Goal: Obtain resource: Obtain resource

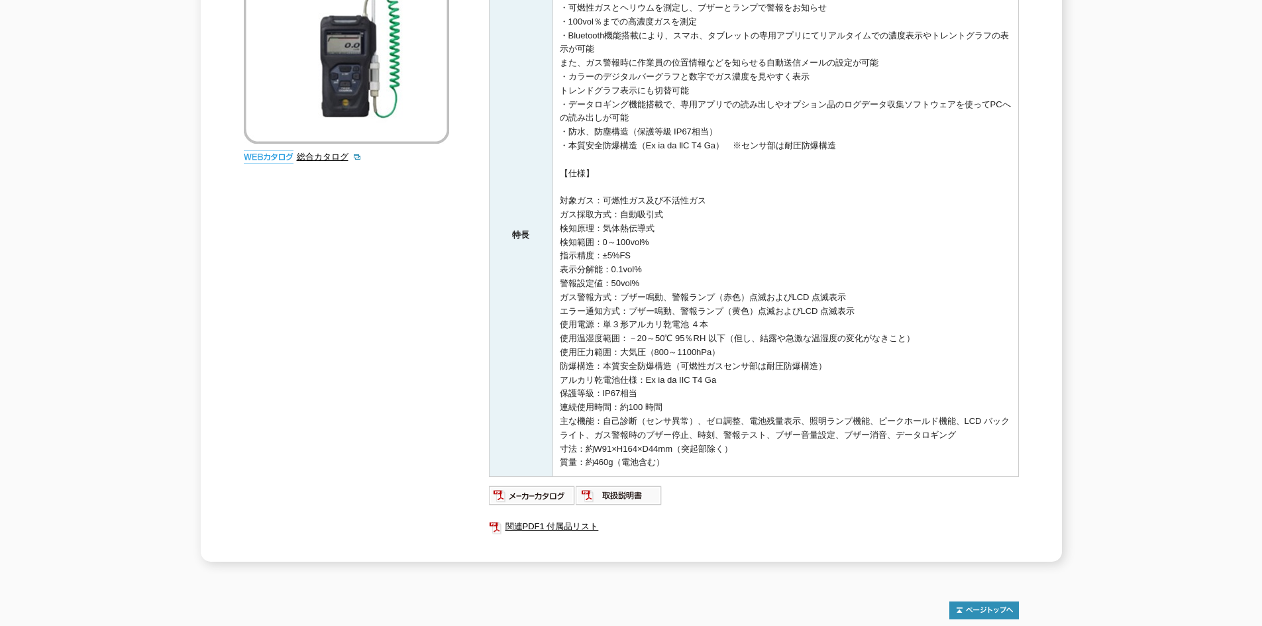
scroll to position [331, 0]
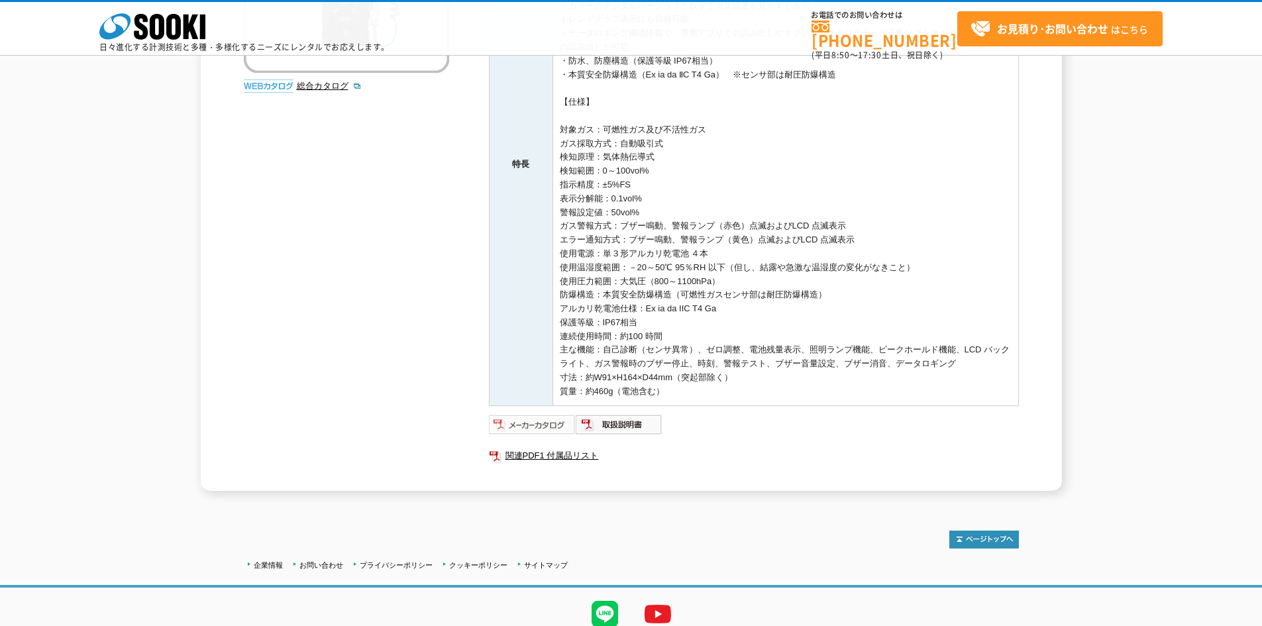
click at [553, 420] on img at bounding box center [532, 424] width 87 height 21
drag, startPoint x: 609, startPoint y: 162, endPoint x: 769, endPoint y: 228, distance: 172.6
click at [835, 269] on td "・可燃性ガスとヘリウムを測定し、ブザーとランプで警報をお知らせ ・100vol％までの高濃度ガスを測定 ・Bluetooth機能搭載により、スマホ、タブレット…" at bounding box center [786, 164] width 466 height 482
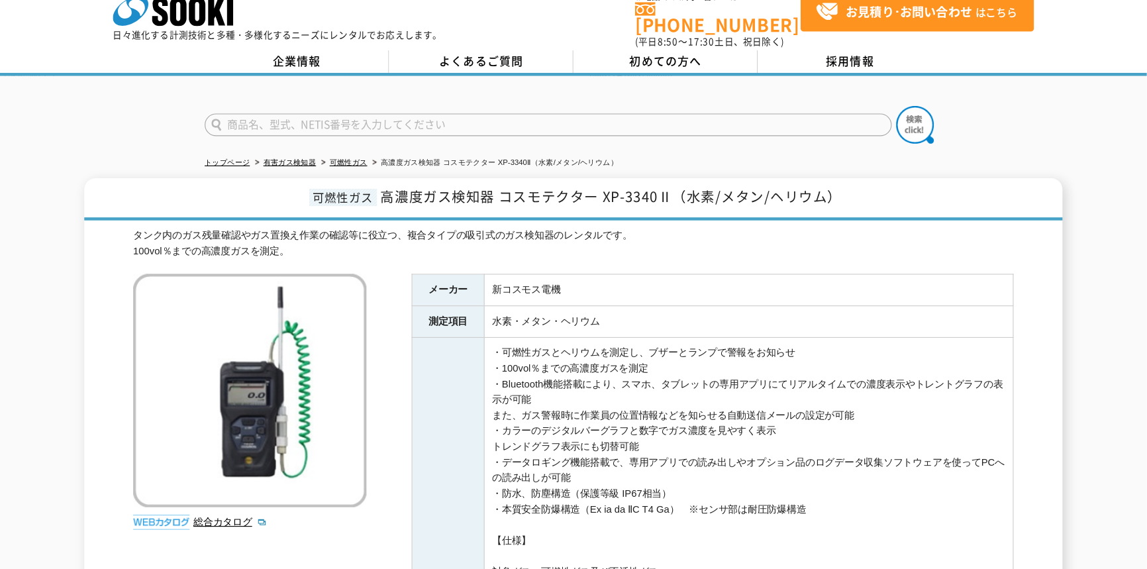
scroll to position [19, 0]
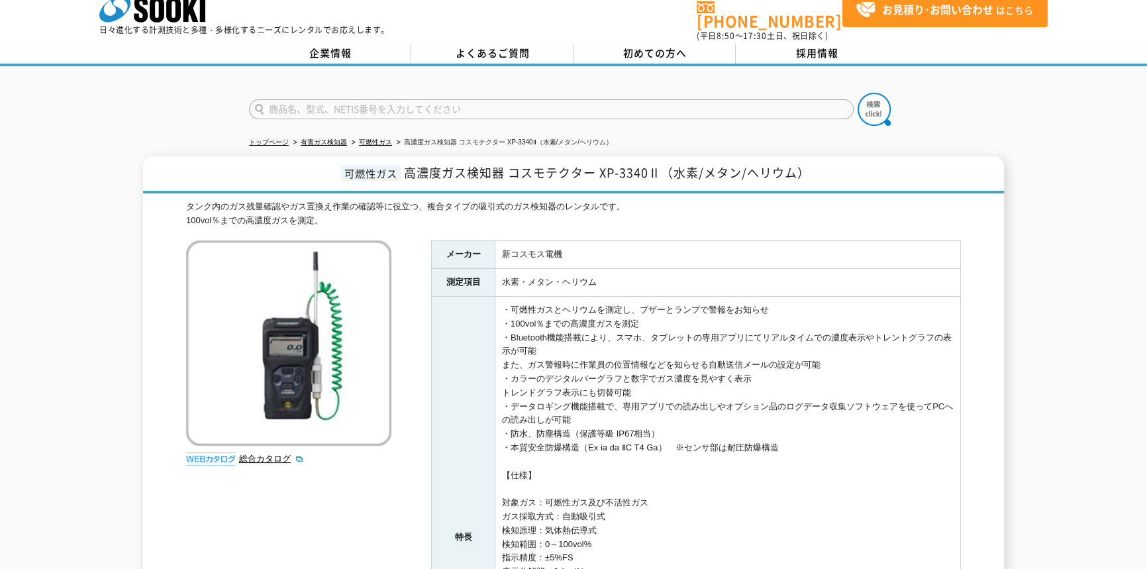
click at [654, 242] on td "新コスモス電機" at bounding box center [729, 255] width 466 height 28
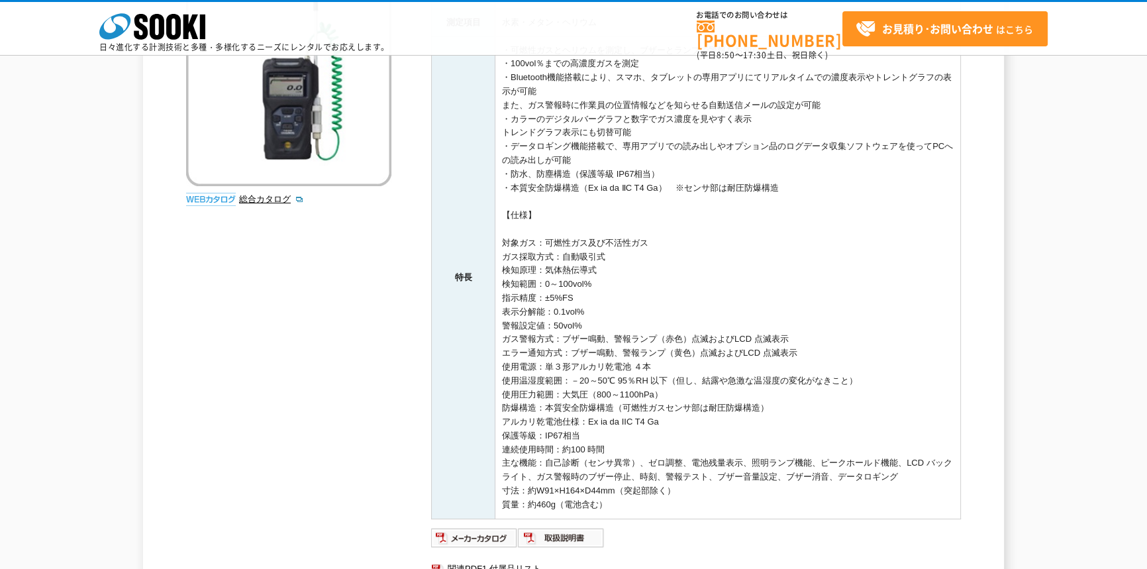
scroll to position [361, 0]
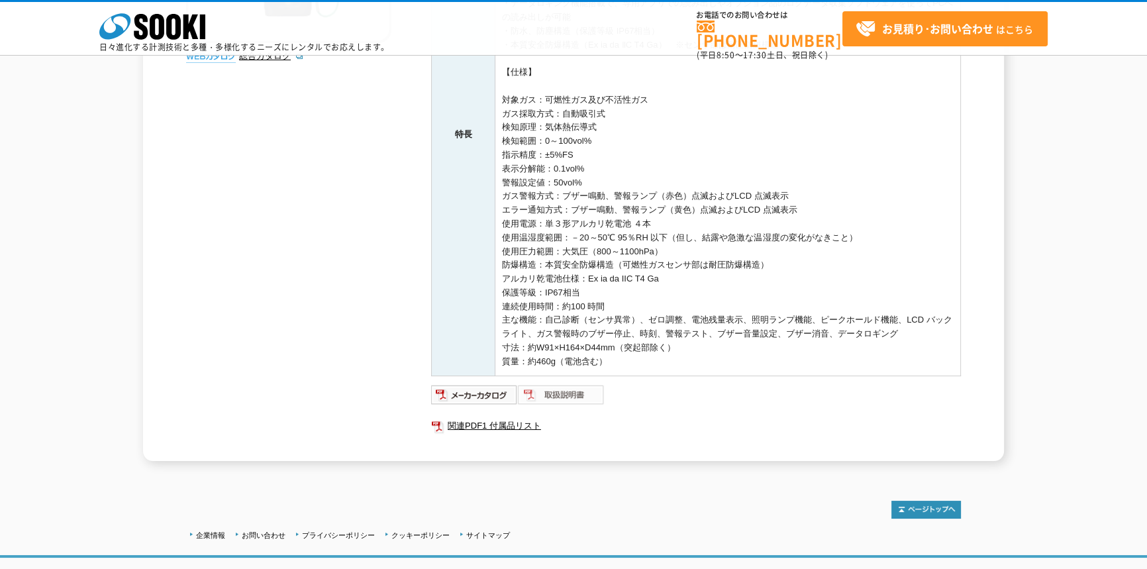
click at [567, 395] on img at bounding box center [561, 394] width 87 height 21
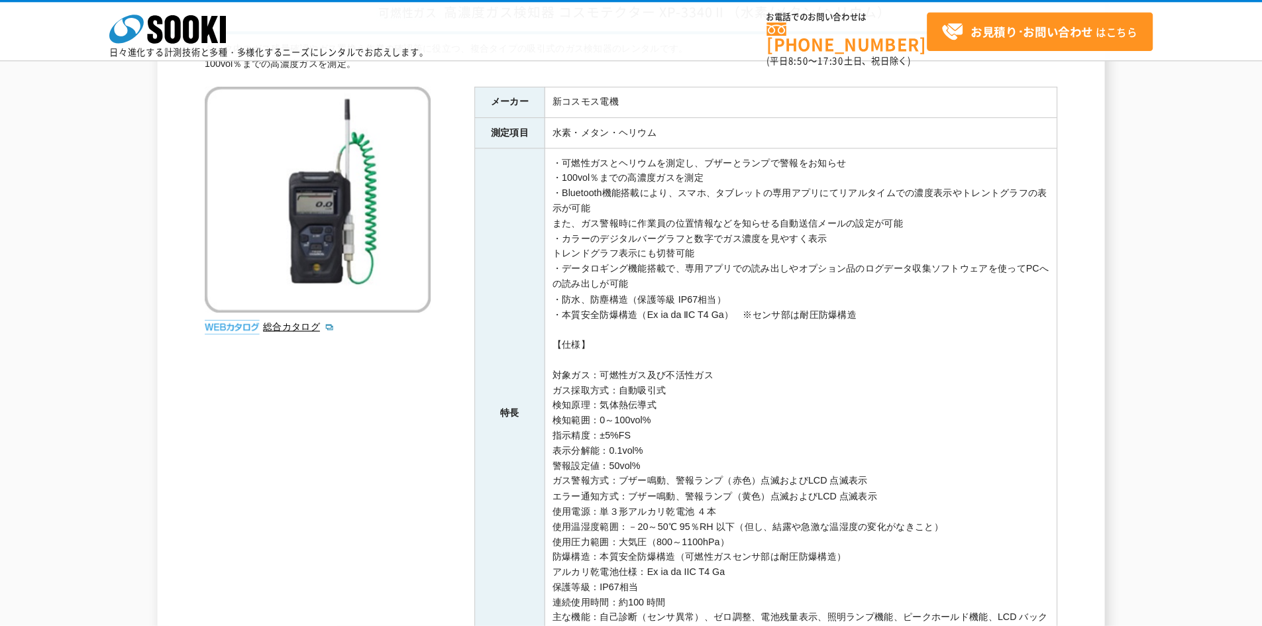
scroll to position [121, 0]
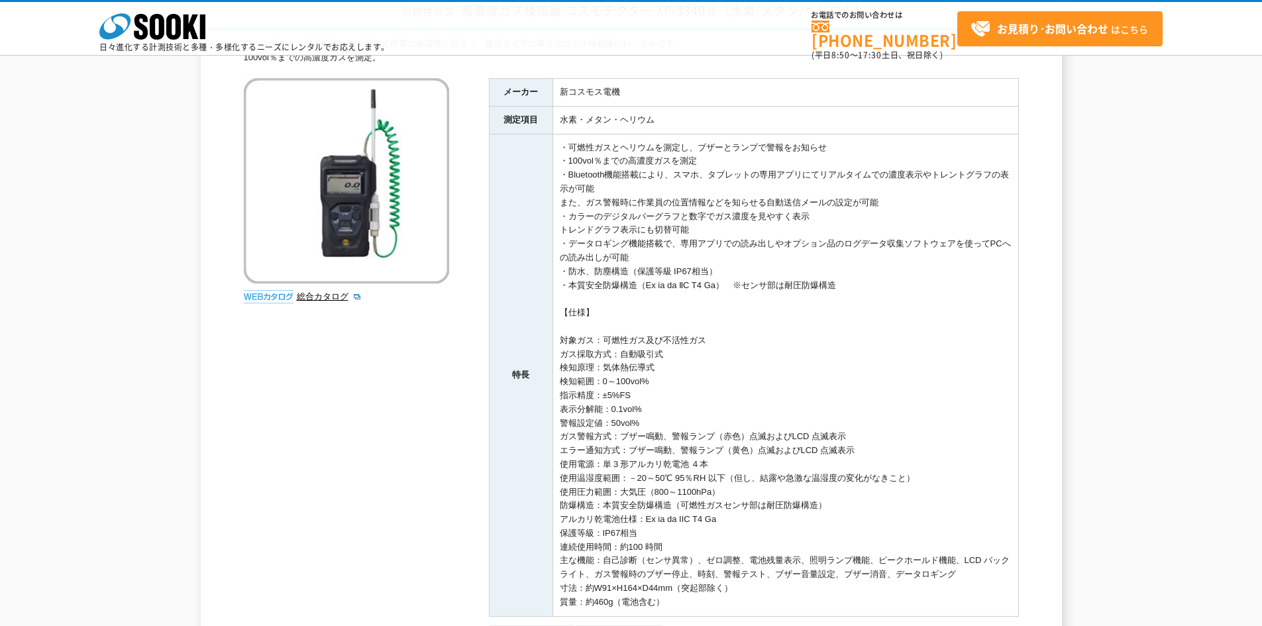
click at [265, 297] on img at bounding box center [269, 296] width 50 height 13
click at [311, 295] on link "総合カタログ" at bounding box center [329, 296] width 65 height 10
